Goal: Information Seeking & Learning: Learn about a topic

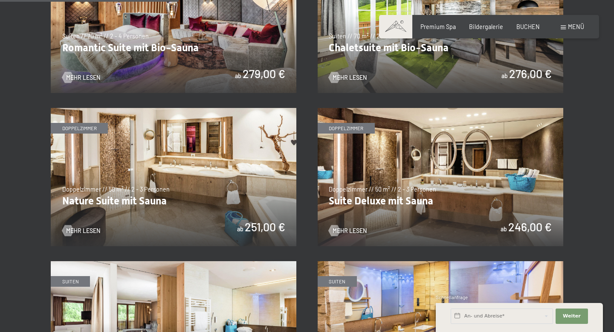
scroll to position [699, 0]
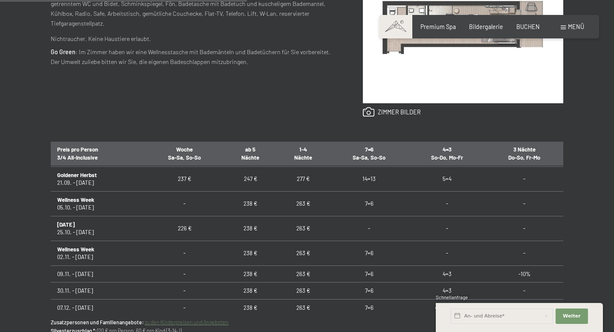
scroll to position [423, 0]
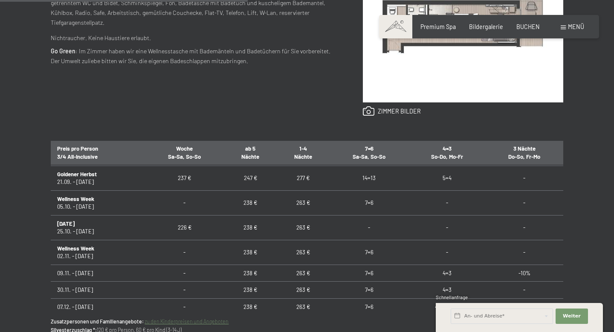
click at [207, 232] on td "226 €" at bounding box center [184, 227] width 79 height 25
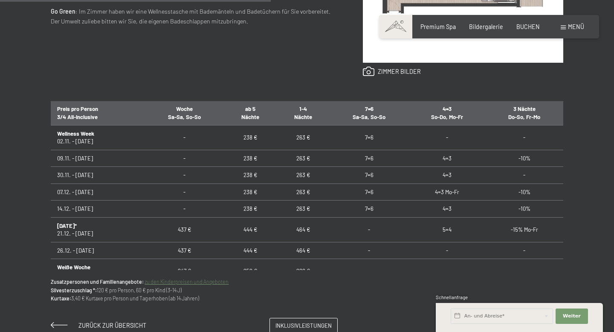
scroll to position [47, 0]
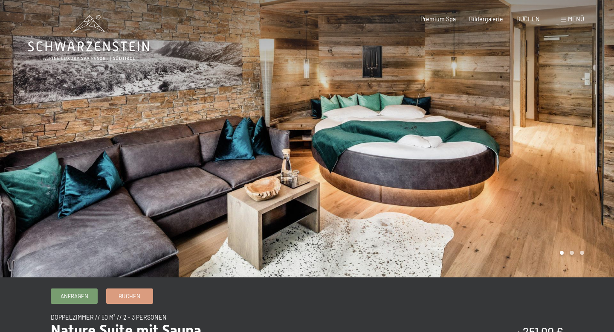
scroll to position [0, 0]
click at [530, 151] on div at bounding box center [460, 138] width 307 height 277
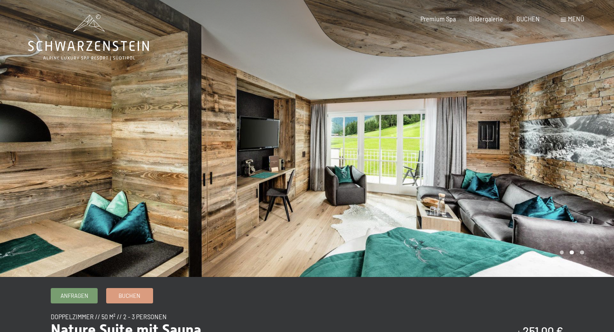
click at [545, 151] on div at bounding box center [460, 138] width 307 height 277
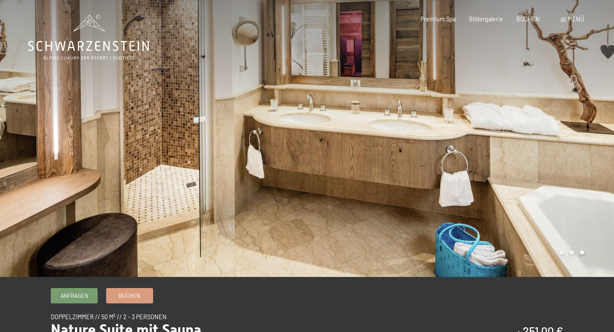
click at [545, 151] on div at bounding box center [460, 138] width 307 height 277
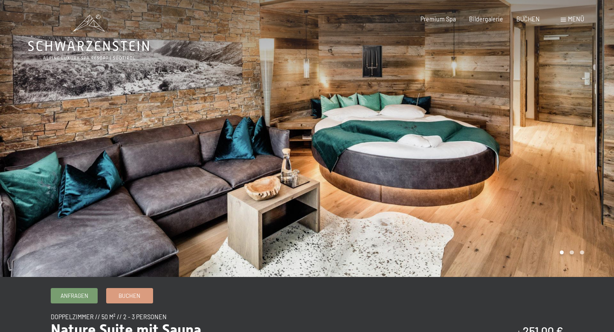
click at [545, 151] on div at bounding box center [460, 138] width 307 height 277
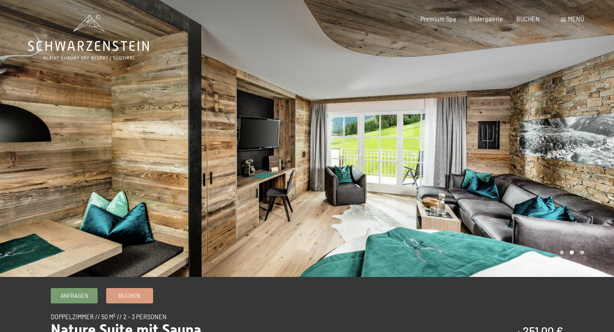
click at [545, 151] on div at bounding box center [460, 138] width 307 height 277
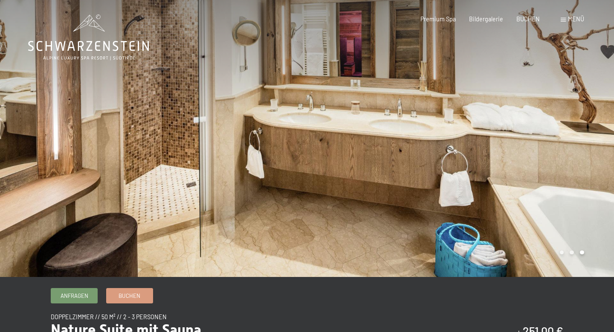
click at [545, 152] on div at bounding box center [460, 138] width 307 height 277
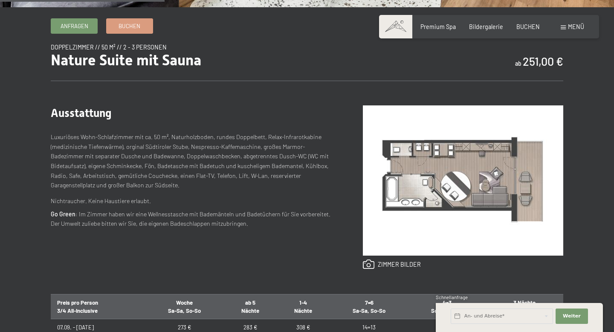
scroll to position [271, 0]
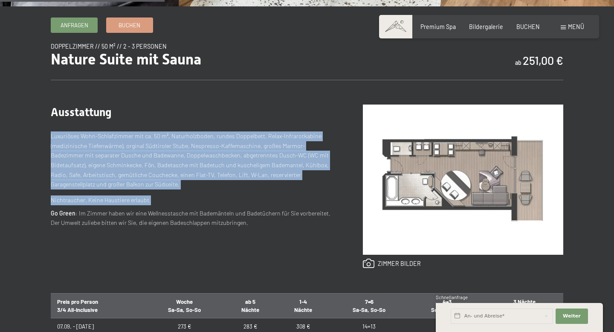
drag, startPoint x: 50, startPoint y: 135, endPoint x: 200, endPoint y: 205, distance: 165.3
click at [200, 205] on div "Anfragen Buchen Doppelzimmer // 50 m² // 2 - 3 Personen Nature Suite mit Sauna …" at bounding box center [307, 270] width 569 height 507
click at [200, 205] on div "Ausstattung Luxuriöses Wohn-Schlafzimmer mit ca. 50 m², Naturholzboden, rundes …" at bounding box center [192, 187] width 282 height 164
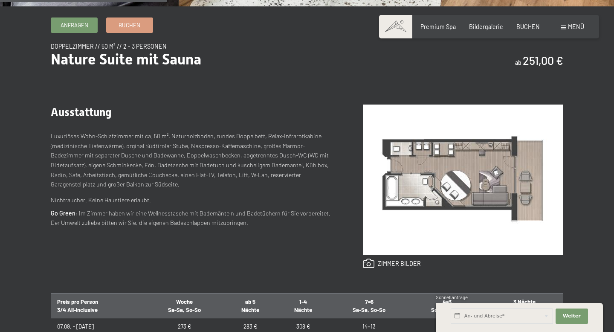
scroll to position [295, 0]
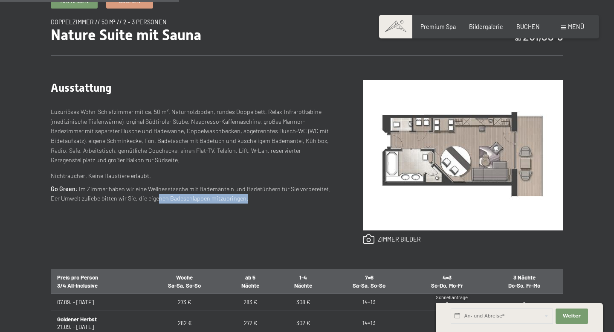
drag, startPoint x: 158, startPoint y: 196, endPoint x: 233, endPoint y: 242, distance: 88.0
click at [233, 242] on div "Ausstattung Luxuriöses Wohn-Schlafzimmer mit ca. 50 m², Naturholzboden, rundes …" at bounding box center [192, 162] width 282 height 164
click at [181, 195] on p "Go Green : Im Zimmer haben wir eine Wellnesstasche mit Bademänteln und Badetüch…" at bounding box center [192, 193] width 282 height 19
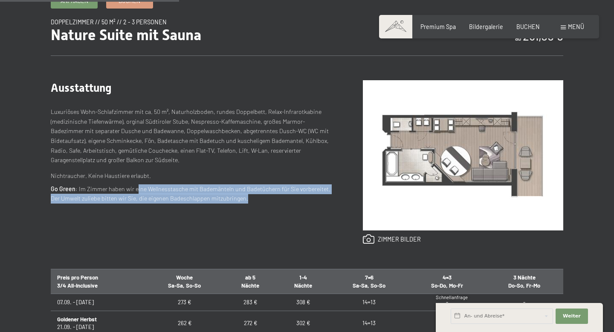
drag, startPoint x: 136, startPoint y: 186, endPoint x: 225, endPoint y: 221, distance: 96.2
click at [225, 221] on div "Ausstattung Luxuriöses Wohn-Schlafzimmer mit ca. 50 m², Naturholzboden, rundes …" at bounding box center [192, 162] width 282 height 164
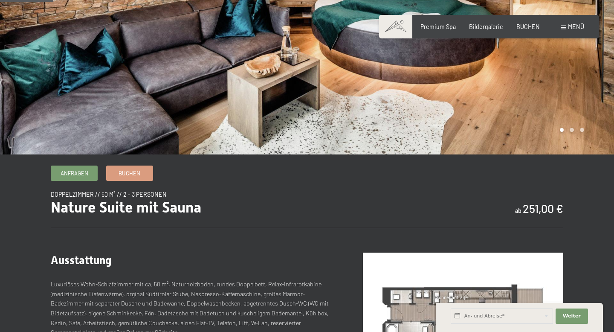
scroll to position [0, 0]
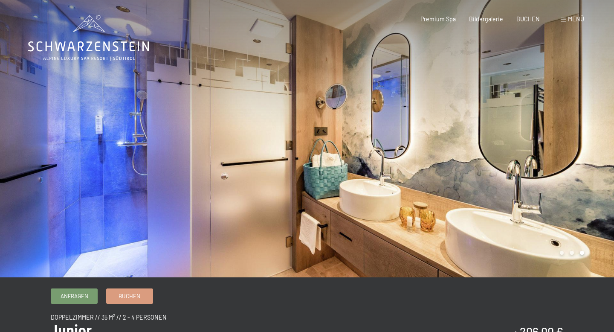
click at [511, 175] on div at bounding box center [460, 138] width 307 height 277
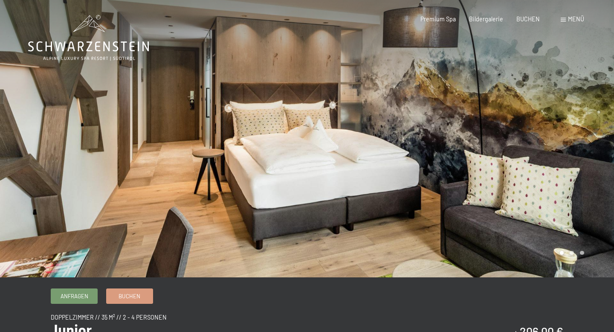
click at [515, 166] on div at bounding box center [460, 138] width 307 height 277
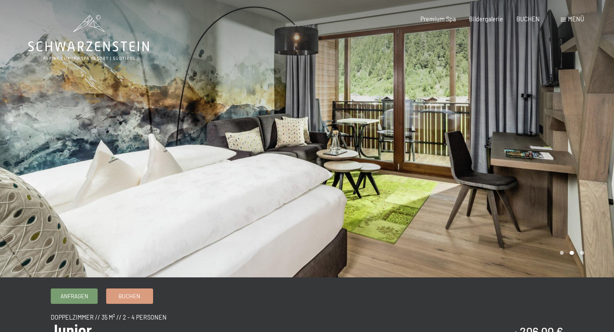
click at [516, 168] on div at bounding box center [460, 138] width 307 height 277
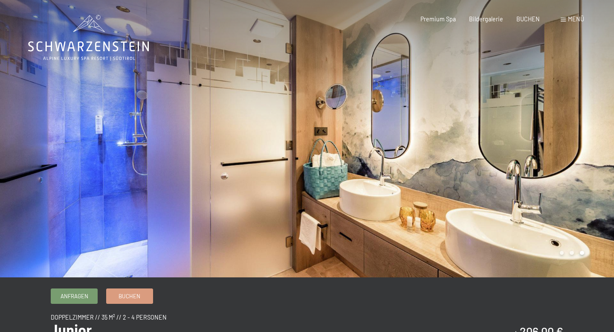
click at [516, 169] on div at bounding box center [460, 138] width 307 height 277
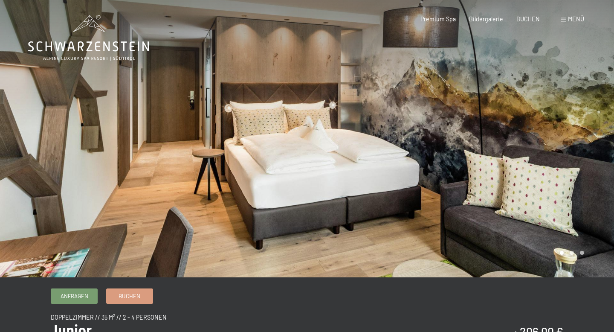
click at [516, 169] on div at bounding box center [460, 138] width 307 height 277
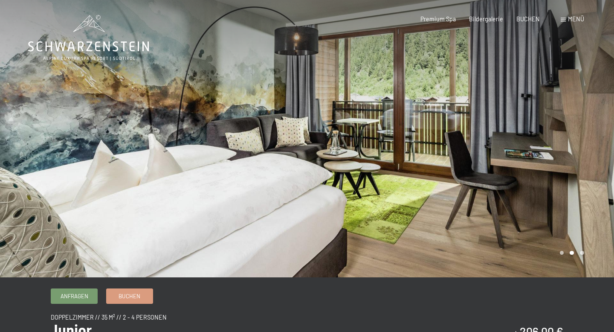
click at [516, 169] on div at bounding box center [460, 138] width 307 height 277
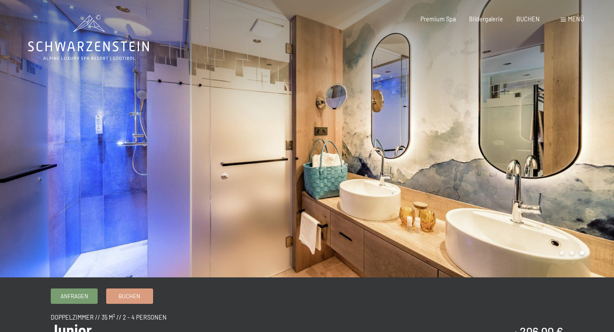
click at [515, 169] on div at bounding box center [460, 138] width 307 height 277
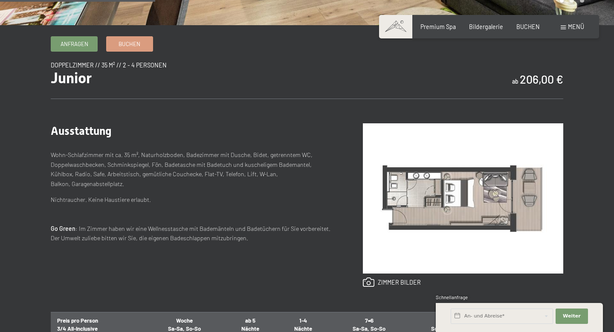
scroll to position [256, 0]
